Goal: Information Seeking & Learning: Learn about a topic

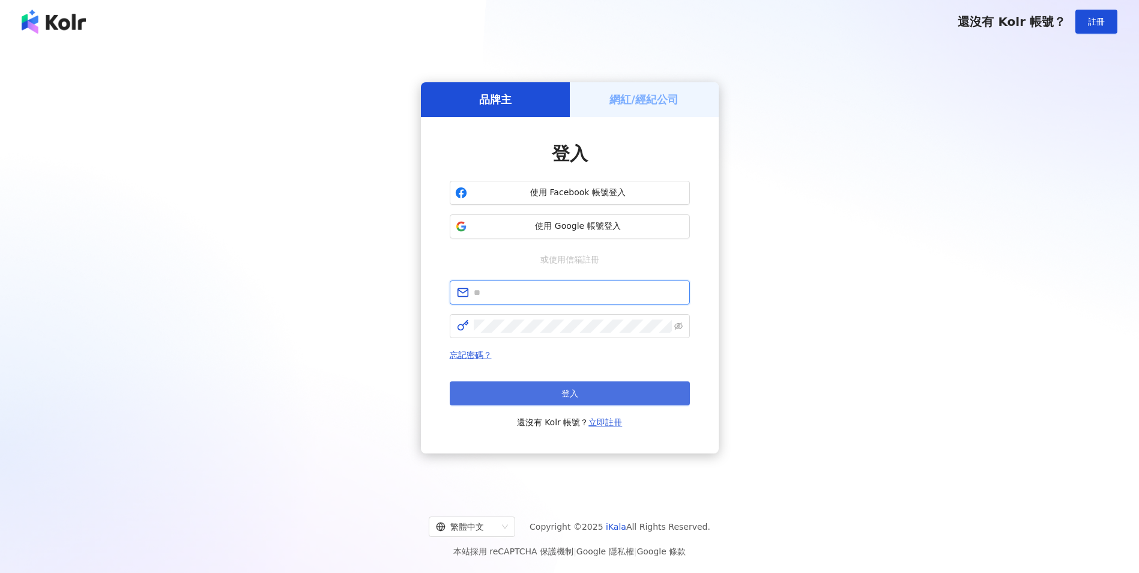
type input "**********"
click at [582, 395] on button "登入" at bounding box center [570, 393] width 240 height 24
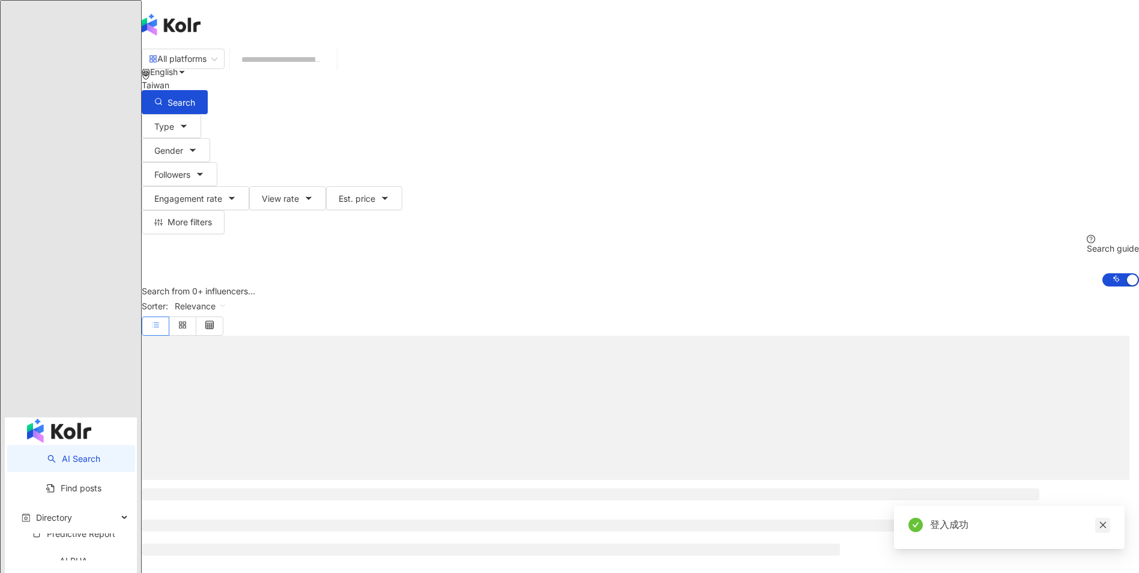
click at [1105, 530] on link at bounding box center [1103, 525] width 15 height 15
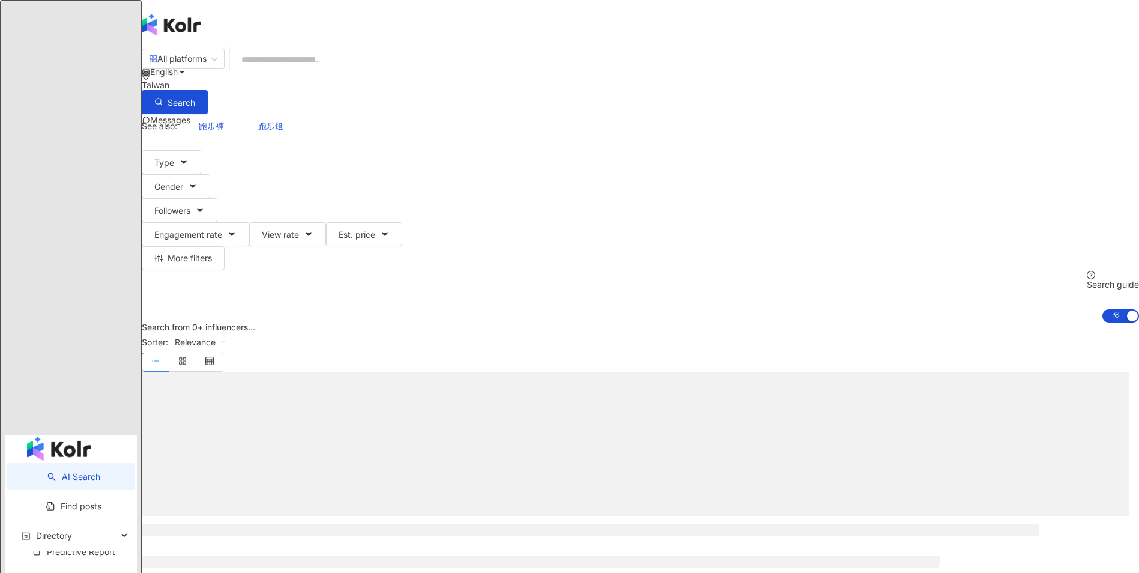
click at [332, 71] on input "search" at bounding box center [283, 59] width 97 height 23
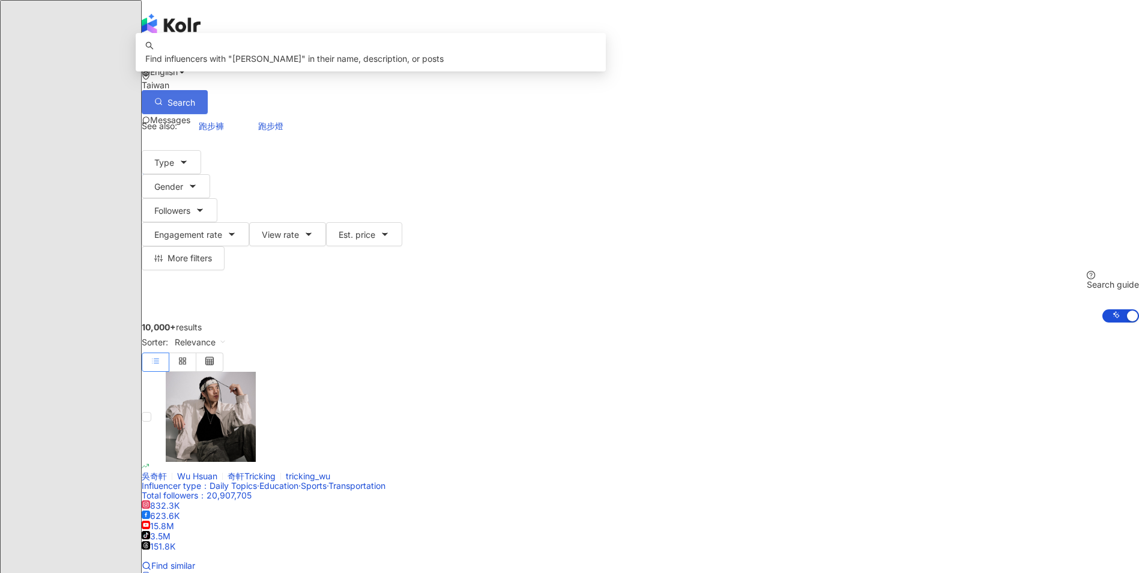
type input "***"
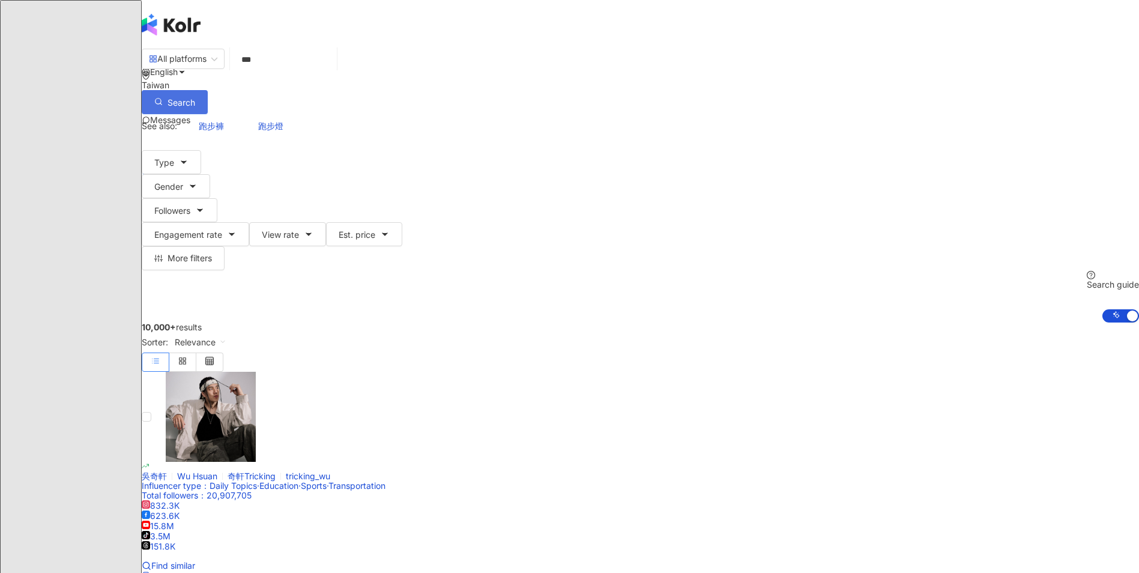
click at [195, 98] on span "Search" at bounding box center [182, 103] width 28 height 10
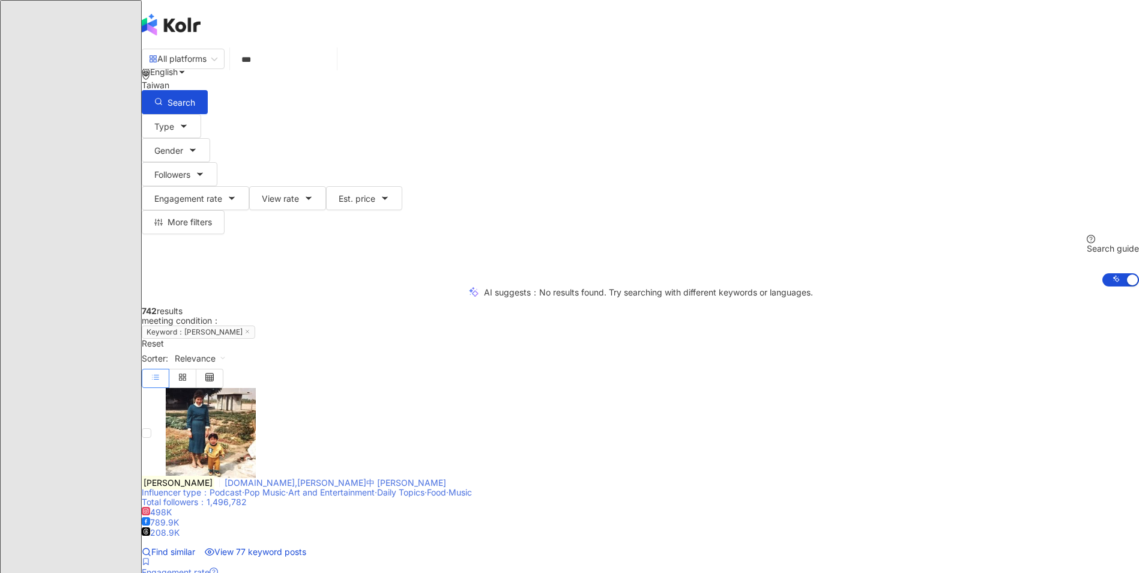
click at [446, 477] on span "[DOMAIN_NAME],[PERSON_NAME]中 [PERSON_NAME]" at bounding box center [336, 482] width 222 height 10
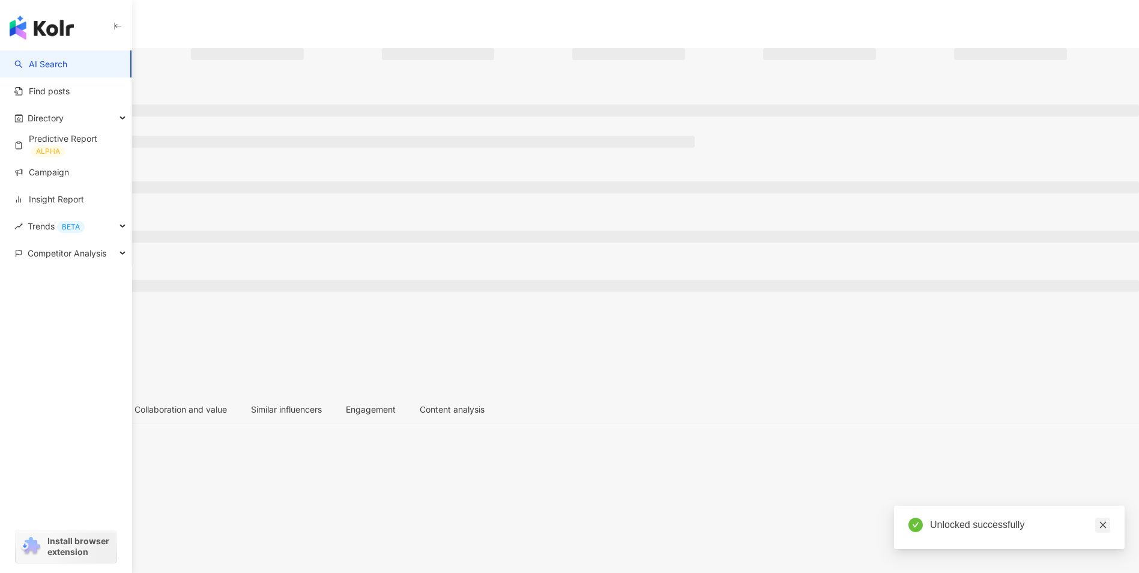
click at [1100, 524] on icon "close" at bounding box center [1103, 525] width 8 height 8
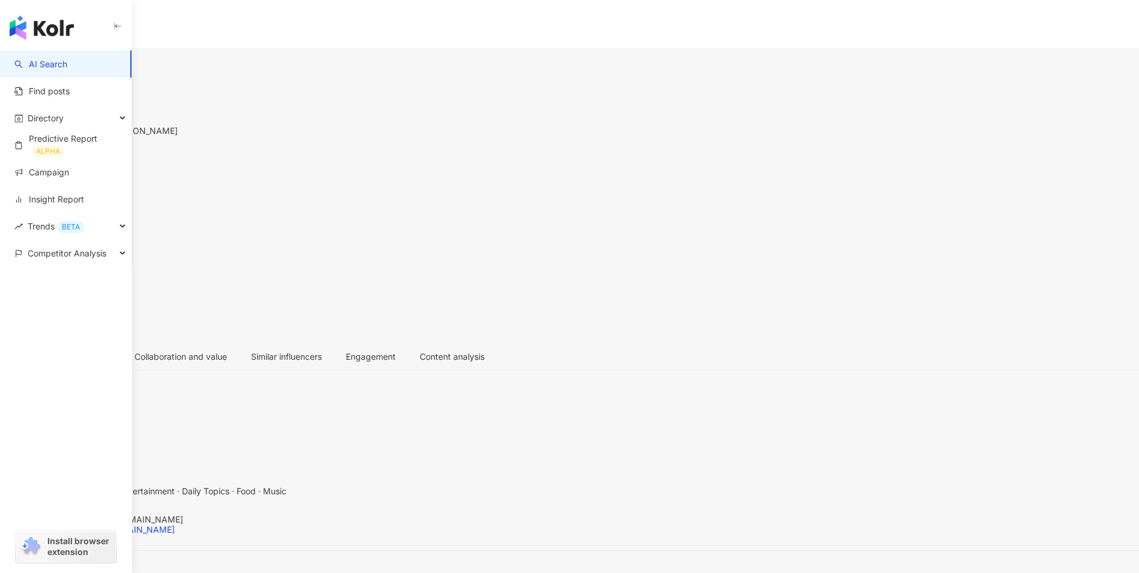
click at [18, 301] on icon "button" at bounding box center [12, 306] width 11 height 11
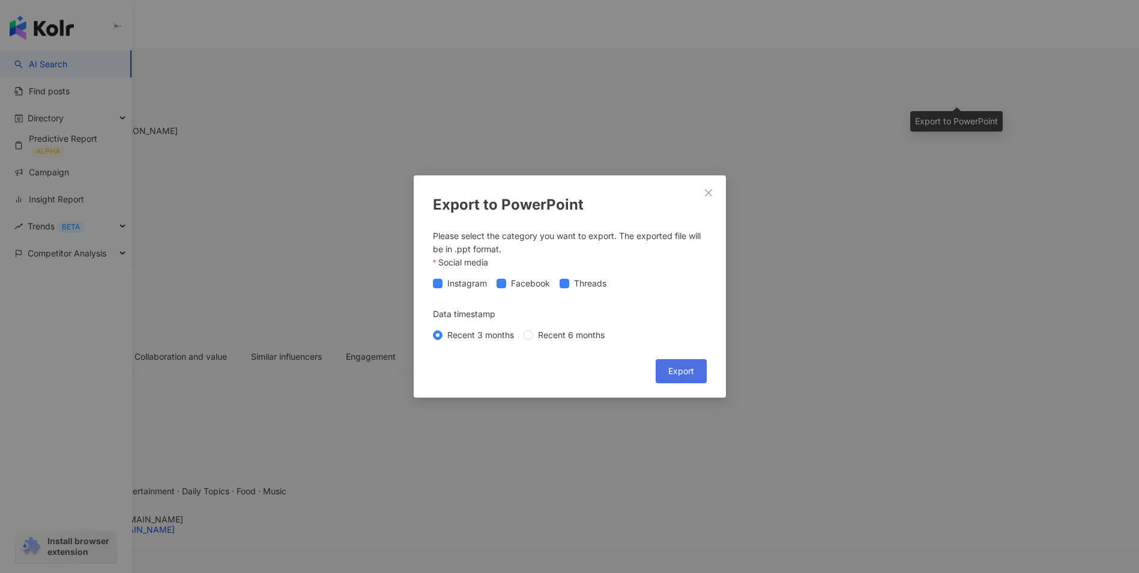
click at [694, 363] on button "Export" at bounding box center [681, 371] width 51 height 24
click at [722, 259] on div "Export to PowerPoint Please select the category you want to export. The exporte…" at bounding box center [570, 286] width 312 height 222
